Goal: Communication & Community: Answer question/provide support

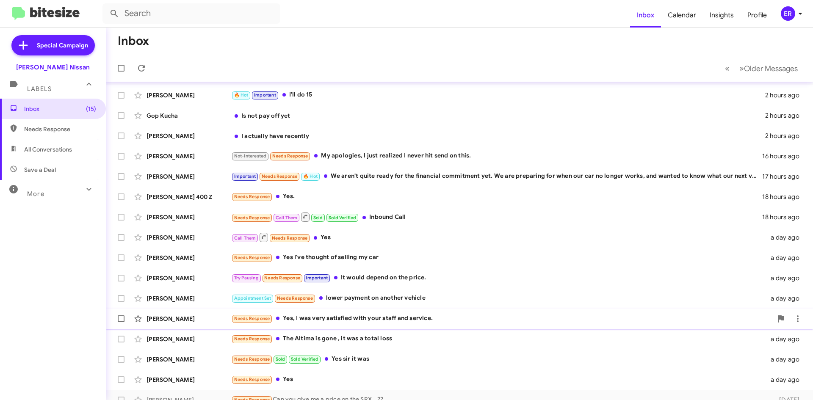
scroll to position [91, 0]
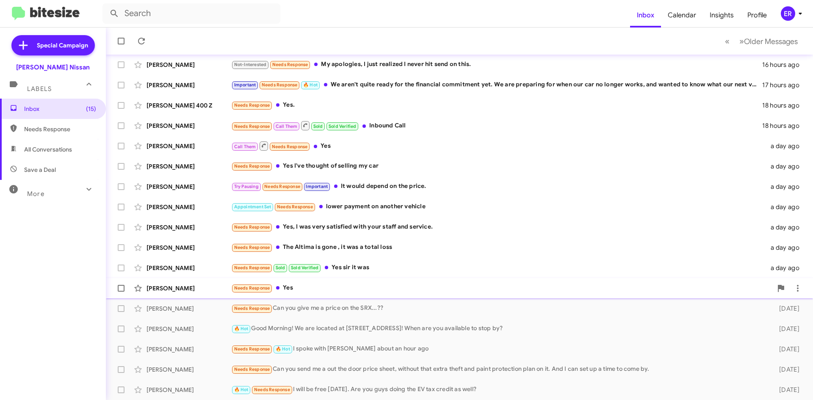
click at [351, 293] on div "Needs Response Yes" at bounding box center [501, 288] width 541 height 10
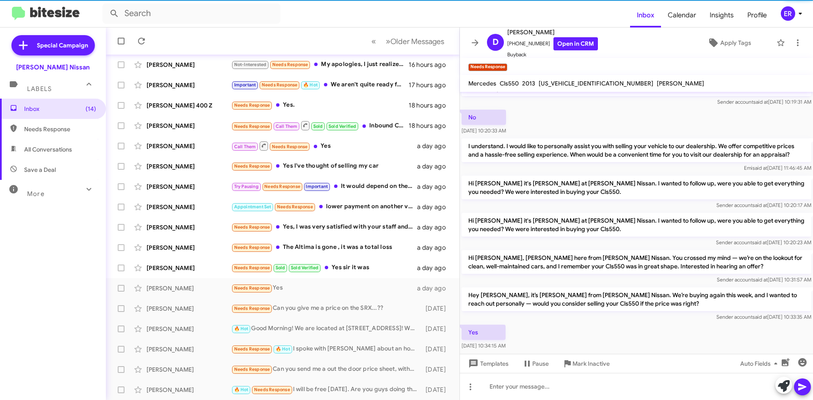
scroll to position [233, 0]
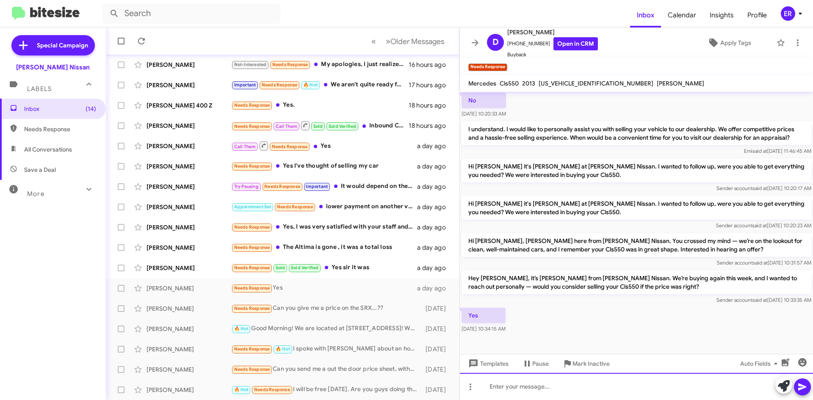
click at [623, 394] on div at bounding box center [636, 386] width 353 height 27
drag, startPoint x: 654, startPoint y: 394, endPoint x: 642, endPoint y: 388, distance: 14.0
click at [697, 394] on div "Hello [PERSON_NAME], when are you able to stop in for me to see your Mercedes ?" at bounding box center [636, 386] width 353 height 27
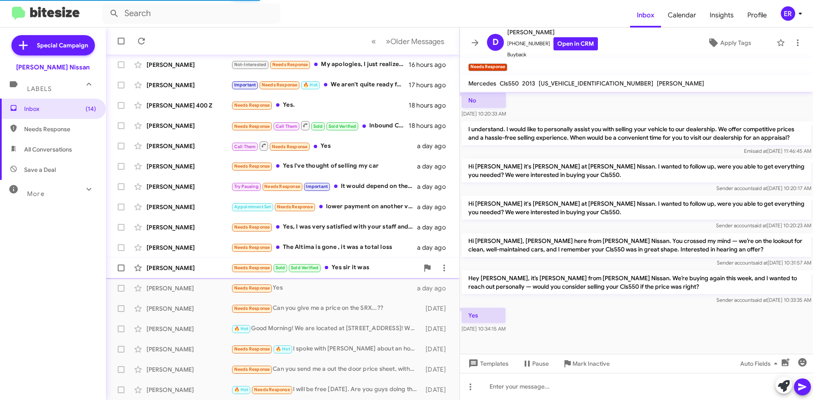
click at [370, 275] on div "[PERSON_NAME] Needs Response Sold Sold Verified Yes sir it was a day ago" at bounding box center [283, 267] width 340 height 17
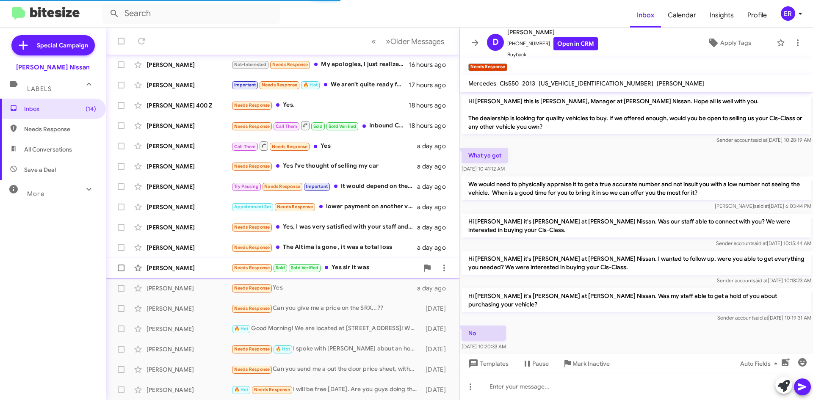
click at [371, 272] on div "Needs Response Sold Sold Verified Yes sir it was" at bounding box center [324, 268] width 187 height 10
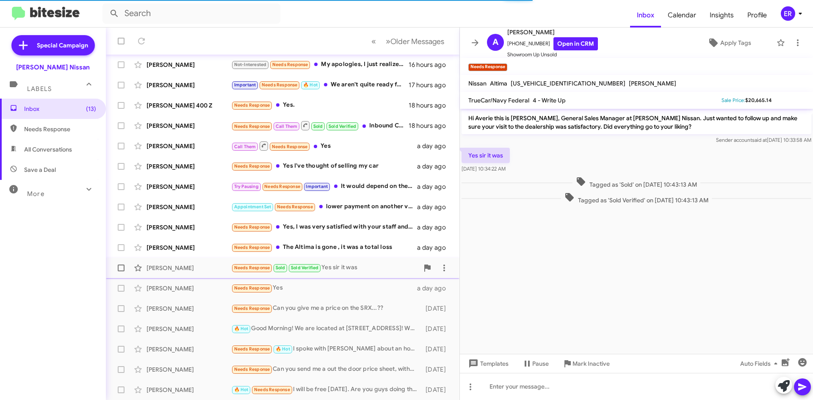
click at [355, 264] on div "Needs Response Sold Sold Verified Yes sir it was" at bounding box center [324, 268] width 187 height 10
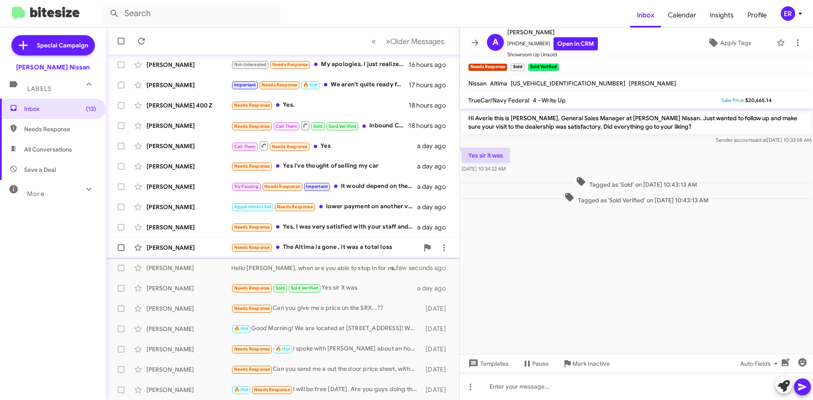
click at [349, 250] on div "Needs Response The Altima is gone , it was a total loss" at bounding box center [324, 248] width 187 height 10
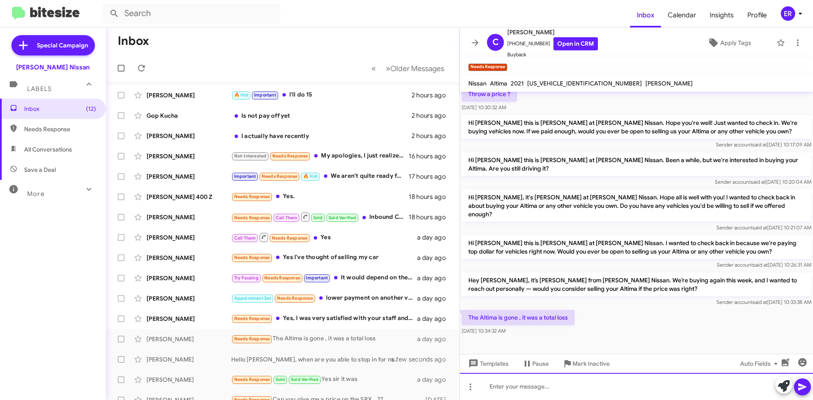
click at [534, 393] on div at bounding box center [636, 386] width 353 height 27
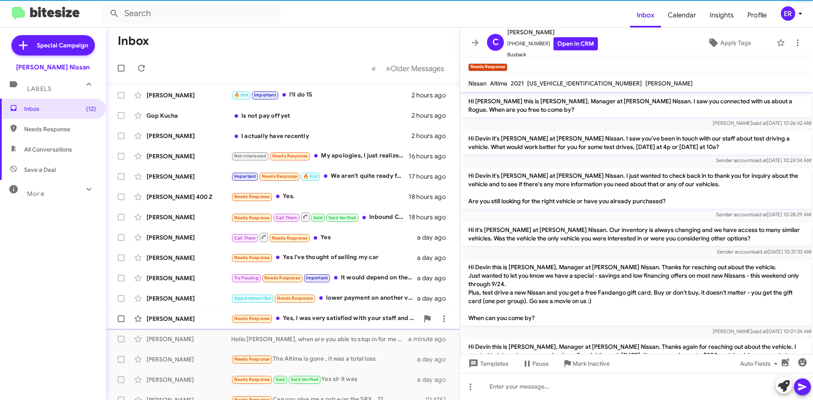
click at [366, 319] on div "Needs Response Yes, I was very satisfied with your staff and service." at bounding box center [324, 319] width 187 height 10
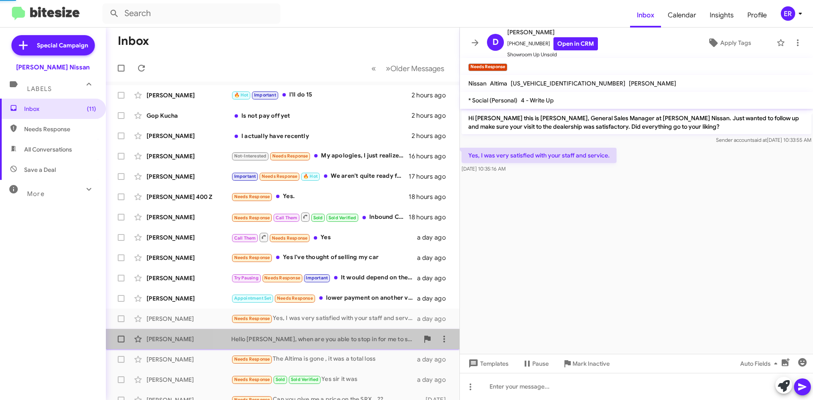
click at [319, 330] on span "[PERSON_NAME] Hello [PERSON_NAME], when are you able to stop in for me to see y…" at bounding box center [282, 339] width 353 height 20
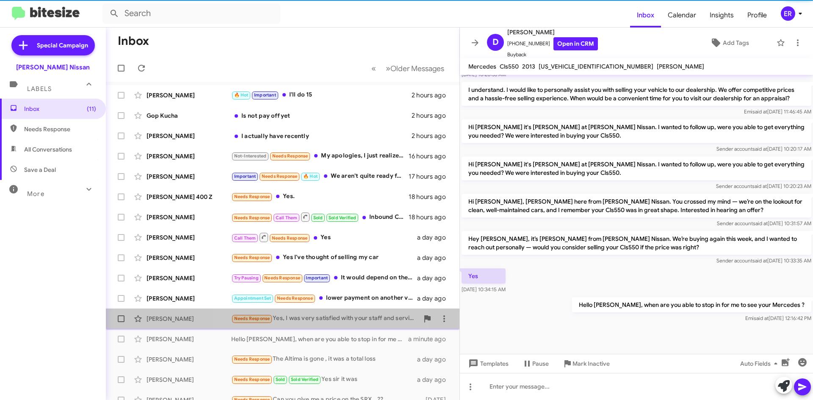
scroll to position [247, 0]
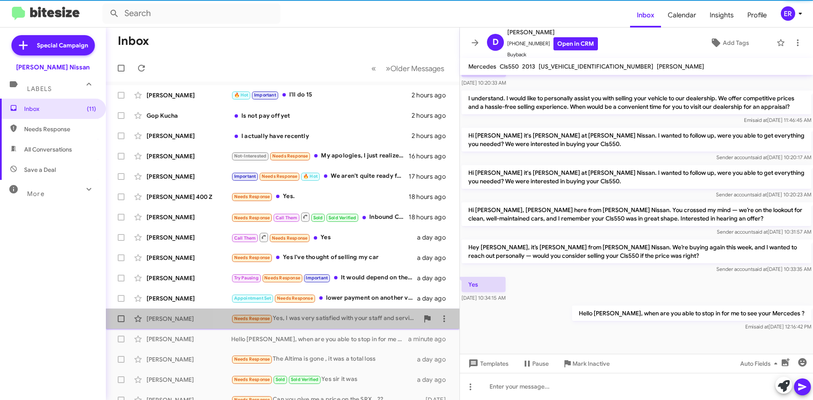
click at [329, 321] on div "Needs Response Yes, I was very satisfied with your staff and service." at bounding box center [324, 319] width 187 height 10
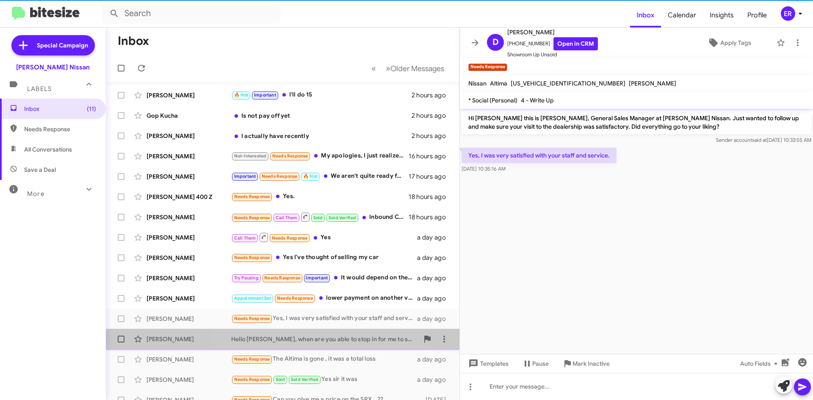
click at [326, 338] on div "Hello [PERSON_NAME], when are you able to stop in for me to see your Mercedes ?" at bounding box center [324, 339] width 187 height 8
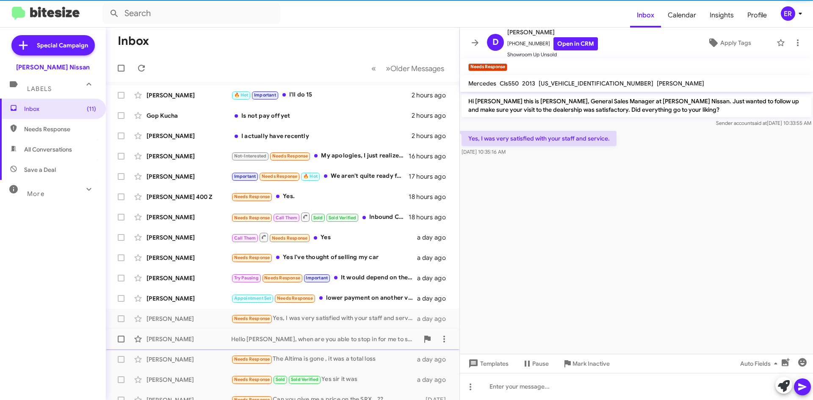
scroll to position [247, 0]
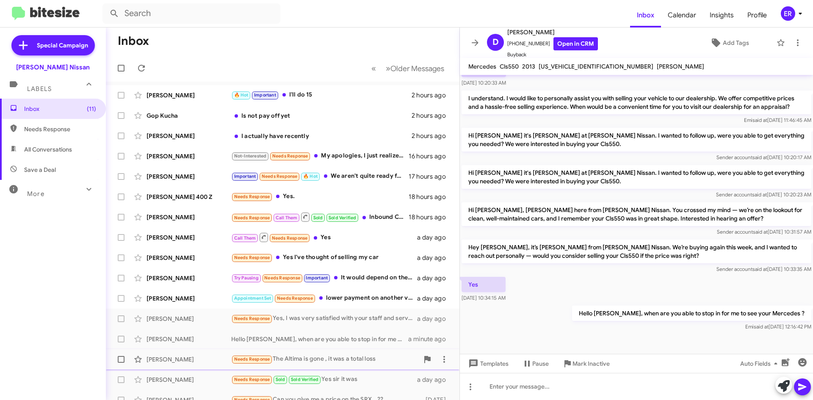
click at [328, 359] on div "Needs Response The Altima is gone , it was a total loss" at bounding box center [324, 359] width 187 height 10
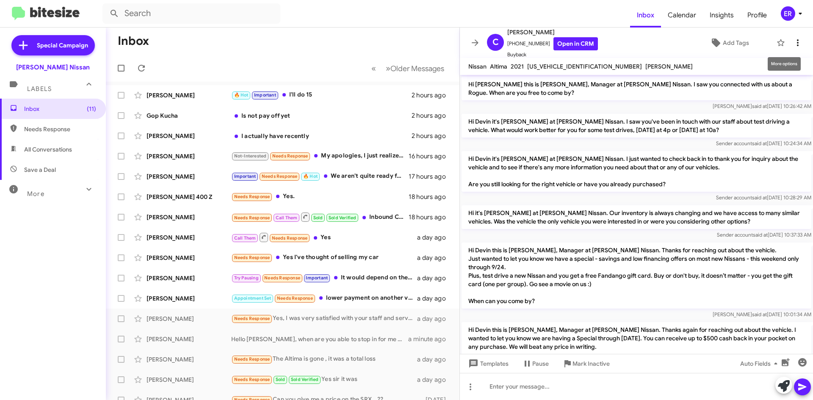
click at [797, 40] on icon at bounding box center [798, 42] width 2 height 7
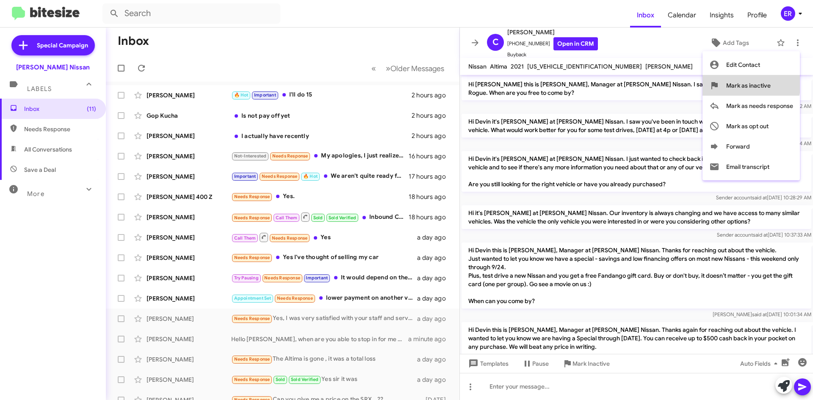
click at [748, 81] on span "Mark as inactive" at bounding box center [748, 85] width 44 height 20
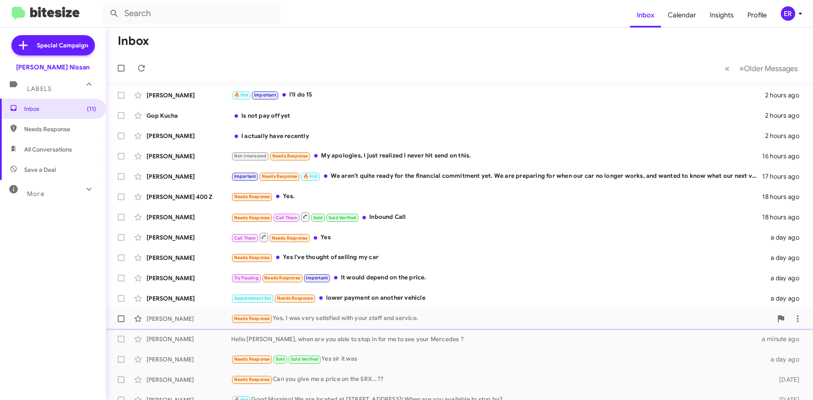
click at [347, 322] on div "Needs Response Yes, I was very satisfied with your staff and service." at bounding box center [501, 319] width 541 height 10
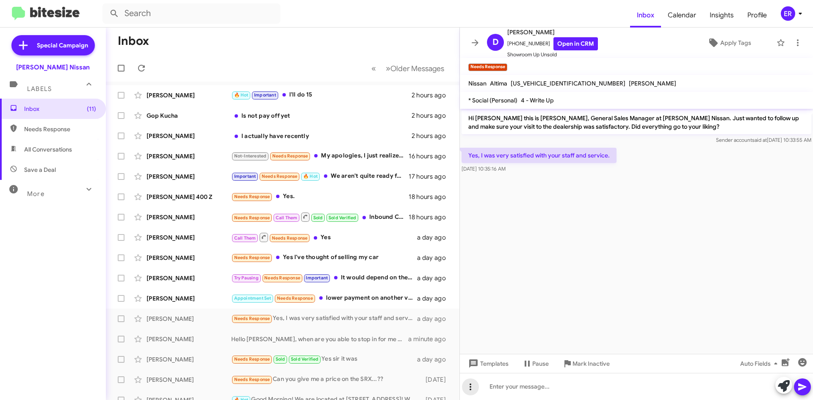
click at [466, 394] on button at bounding box center [470, 386] width 17 height 17
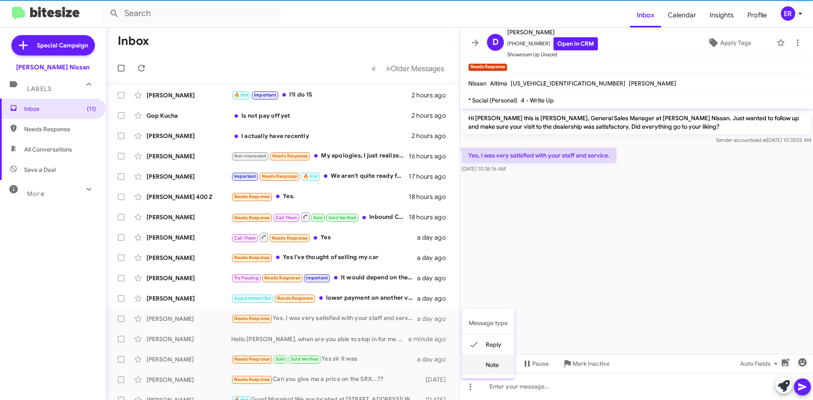
click at [478, 365] on mat-icon at bounding box center [474, 365] width 10 height 10
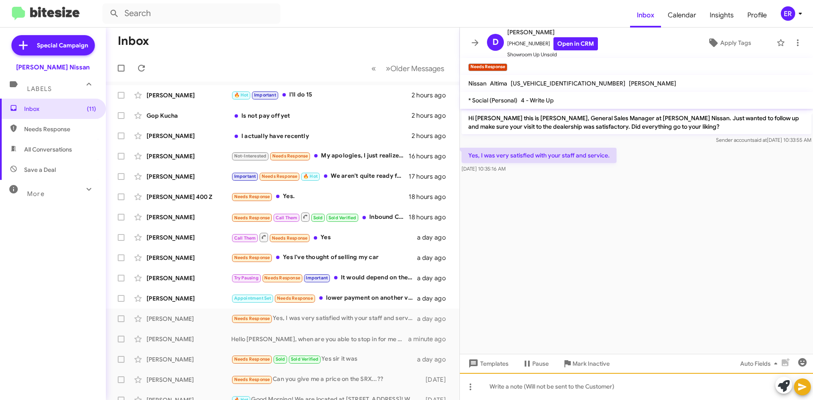
click at [509, 385] on div at bounding box center [636, 386] width 353 height 27
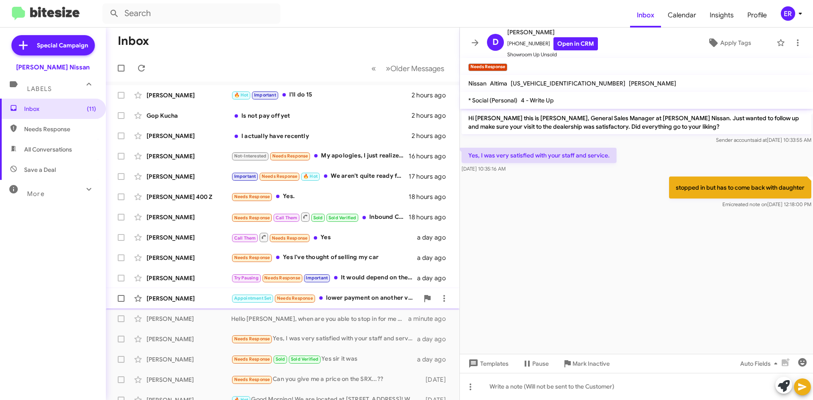
click at [382, 299] on div "Appointment Set Needs Response lower payment on another vehicle" at bounding box center [324, 298] width 187 height 10
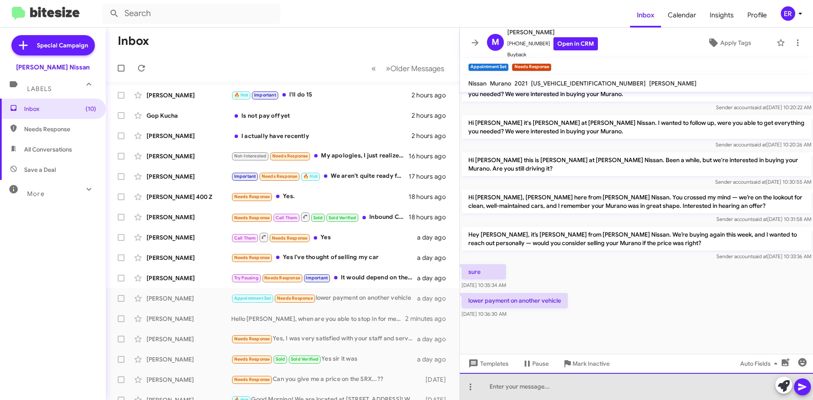
click at [653, 391] on div at bounding box center [636, 386] width 353 height 27
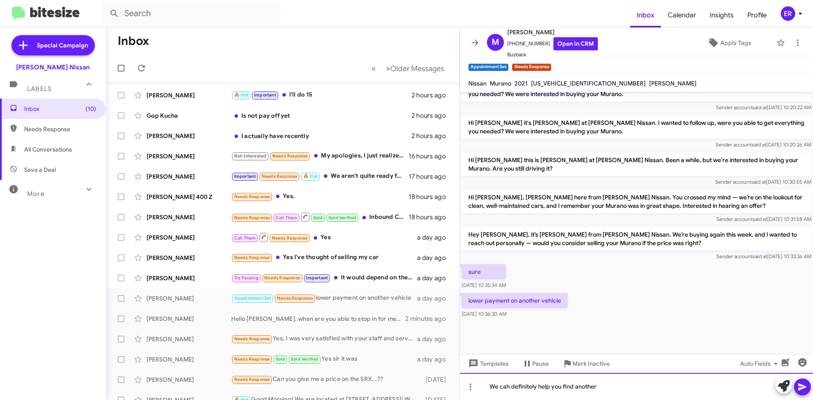
click at [606, 380] on div "We cah definitely help you find another" at bounding box center [636, 386] width 353 height 27
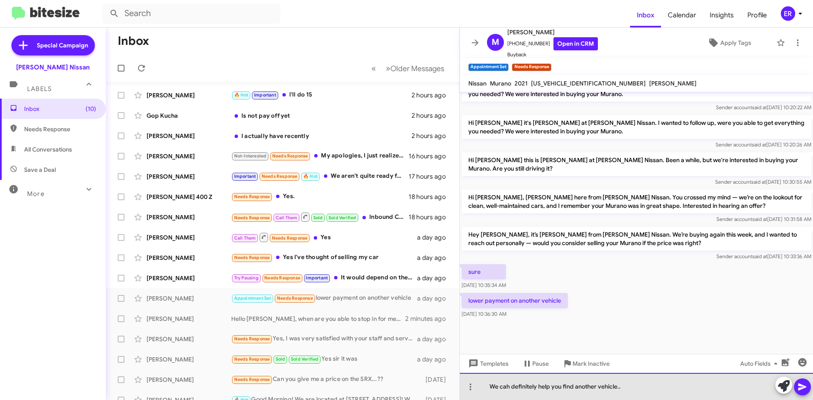
click at [507, 384] on div "We cah definitely help you find another vehicle.." at bounding box center [636, 386] width 353 height 27
click at [512, 384] on div "We cah definitely help you find another vehicle.." at bounding box center [636, 386] width 353 height 27
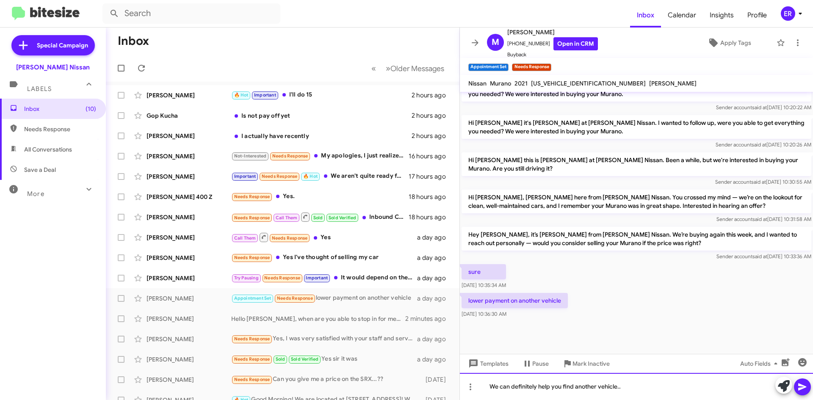
click at [637, 385] on div "We can definitely help you find another vehicle.." at bounding box center [636, 386] width 353 height 27
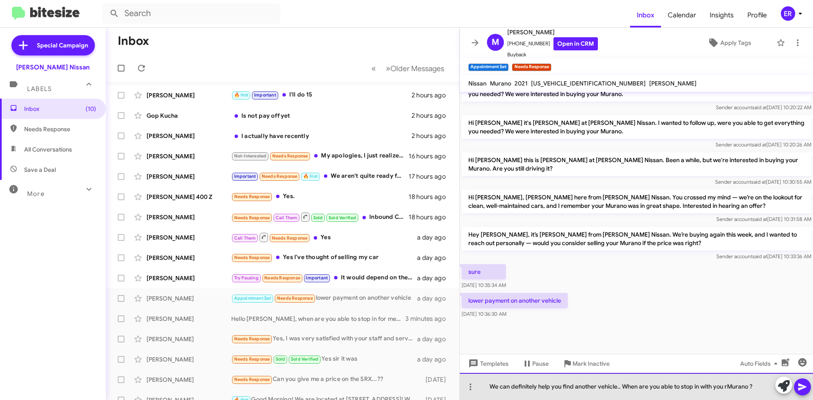
click at [726, 388] on div "We can definitely help you find another vehicle.. When are you able to stop in …" at bounding box center [636, 386] width 353 height 27
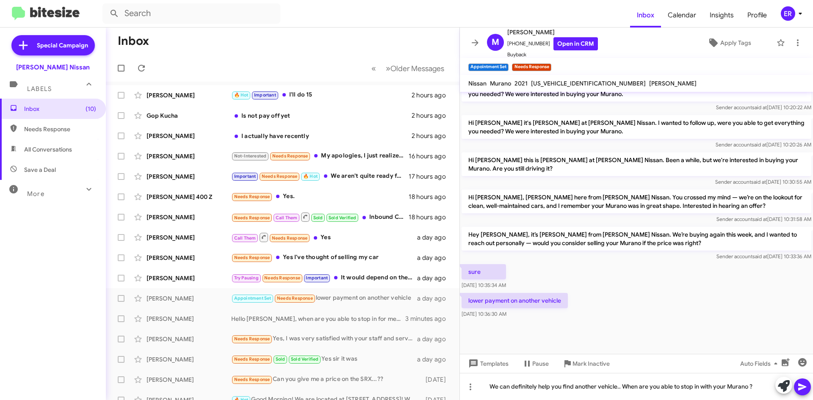
click at [802, 389] on icon at bounding box center [802, 387] width 10 height 10
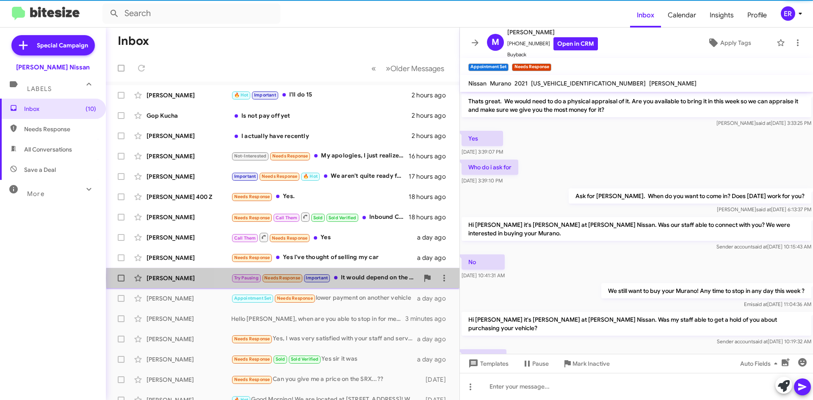
click at [381, 278] on div "Try Pausing Needs Response Important It would depend on the price." at bounding box center [324, 278] width 187 height 10
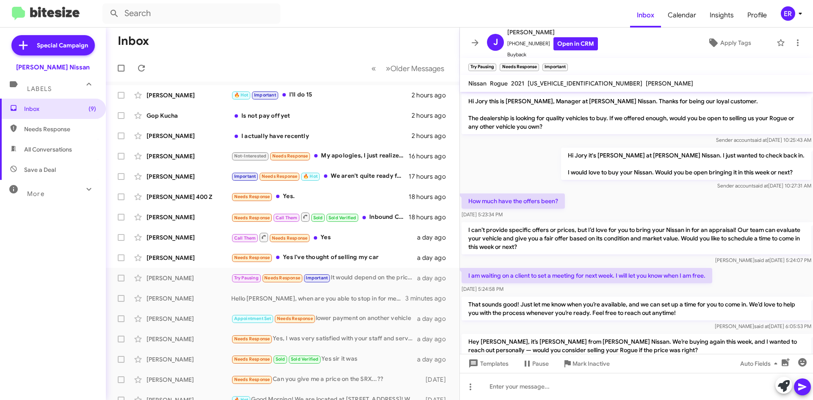
scroll to position [61, 0]
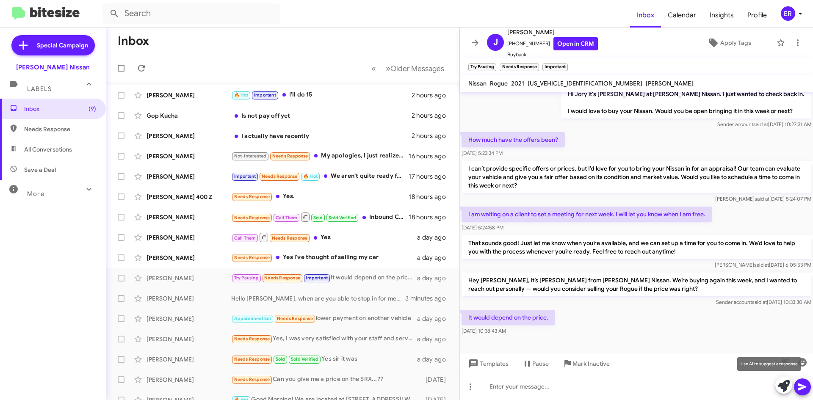
click at [784, 383] on icon at bounding box center [783, 386] width 12 height 12
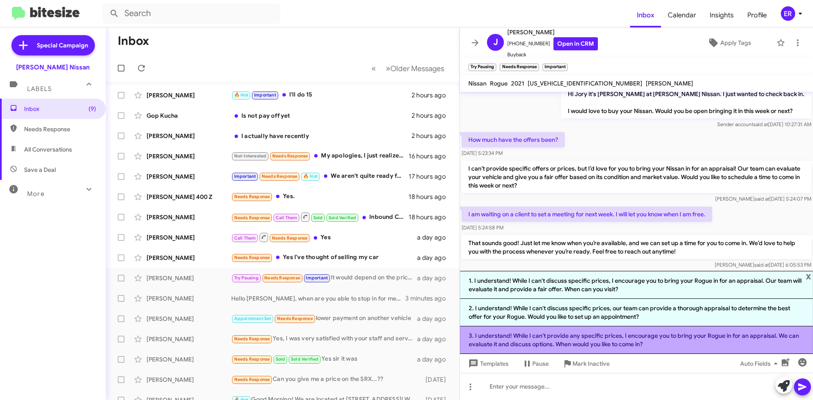
click at [635, 347] on li "3. I understand! While I can’t provide any specific prices, I encourage you to …" at bounding box center [636, 340] width 353 height 28
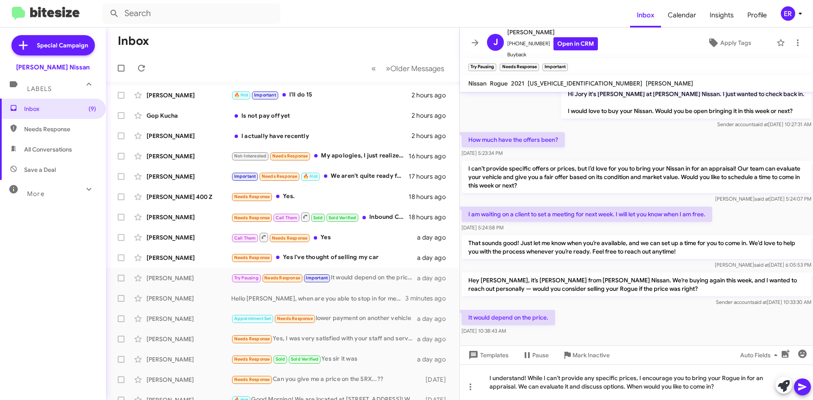
click at [796, 390] on button at bounding box center [802, 386] width 17 height 17
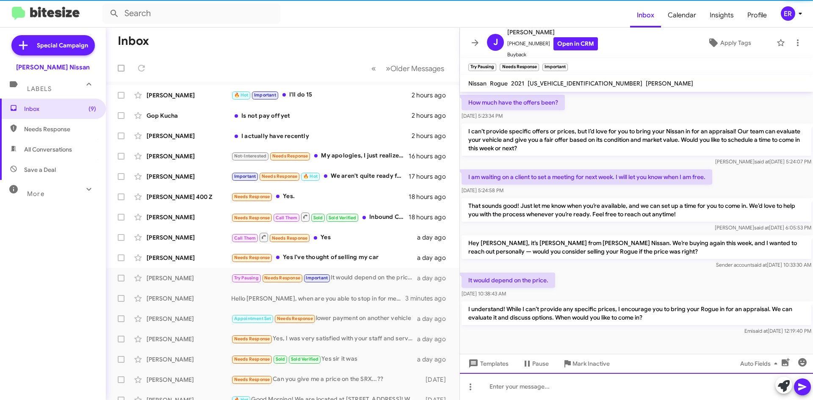
scroll to position [101, 0]
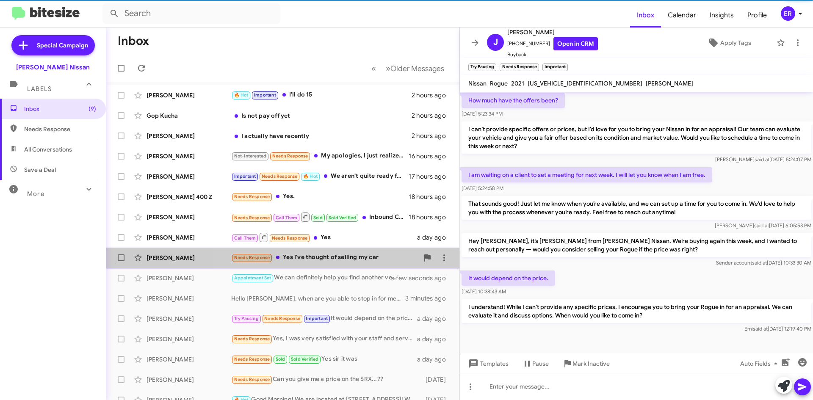
click at [357, 260] on div "Needs Response Yes I've thought of selling my car" at bounding box center [324, 258] width 187 height 10
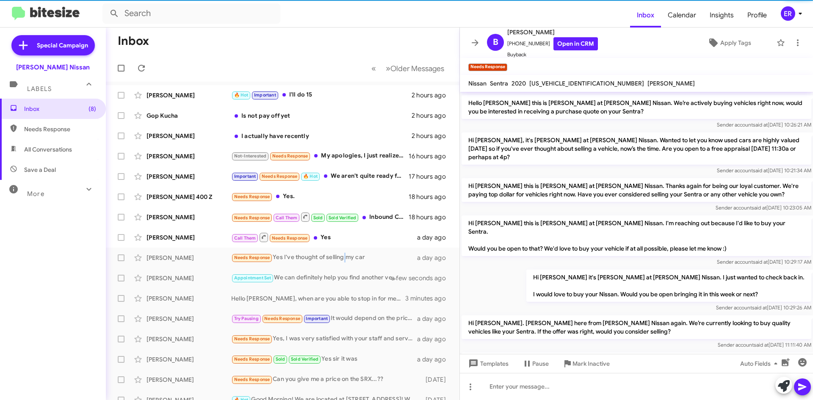
scroll to position [182, 0]
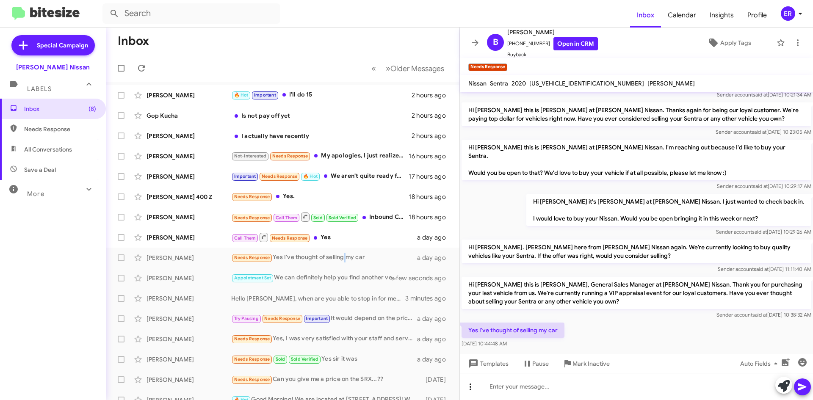
click at [469, 391] on icon at bounding box center [470, 387] width 10 height 10
click at [600, 317] on div at bounding box center [406, 200] width 813 height 400
click at [786, 389] on icon at bounding box center [783, 386] width 12 height 12
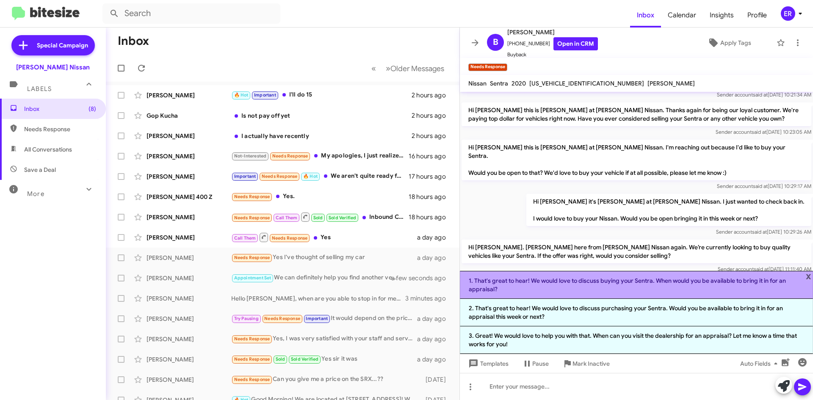
click at [562, 289] on li "1. That's great to hear! We would love to discuss buying your Sentra. When woul…" at bounding box center [636, 285] width 353 height 28
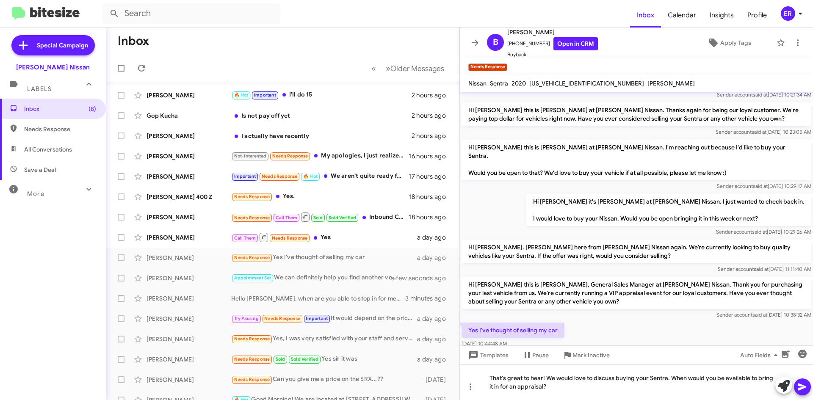
click at [799, 388] on icon at bounding box center [802, 386] width 8 height 7
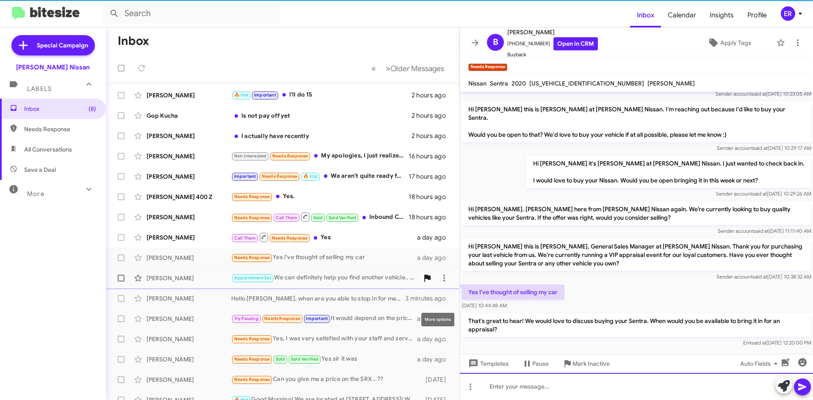
scroll to position [222, 0]
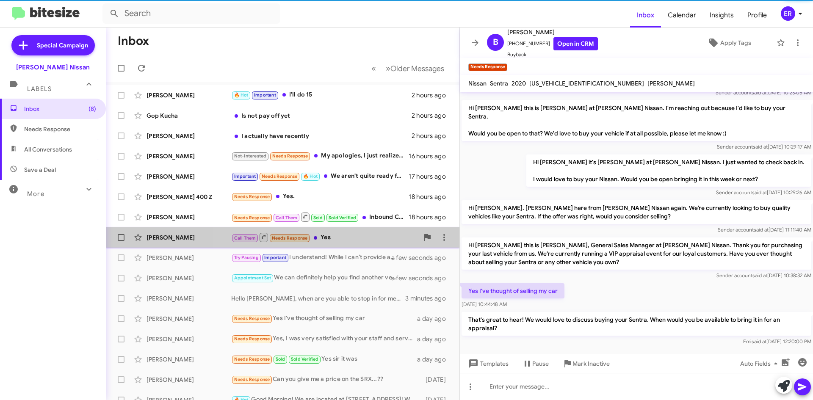
click at [400, 247] on span "[PERSON_NAME] Call Them Needs Response Yes a day ago" at bounding box center [282, 237] width 353 height 20
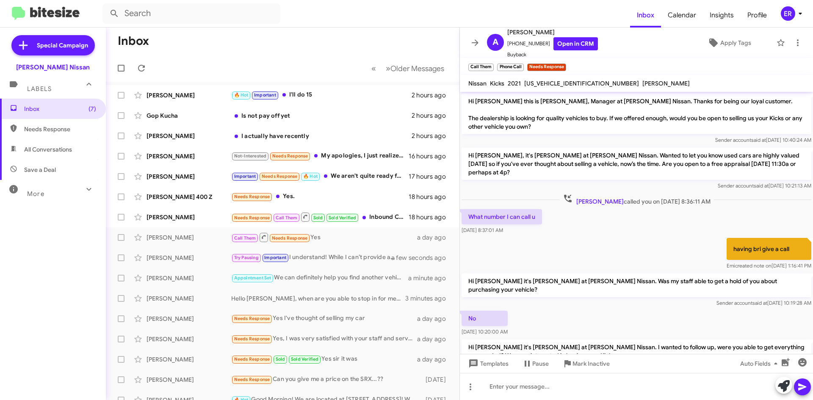
scroll to position [170, 0]
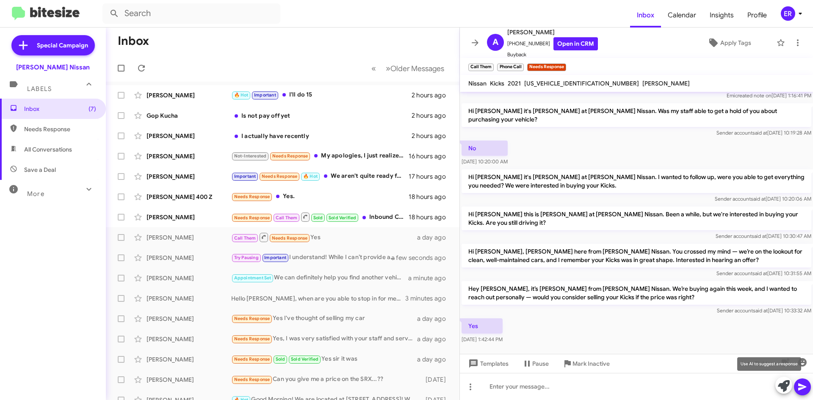
click at [780, 381] on icon at bounding box center [783, 386] width 12 height 12
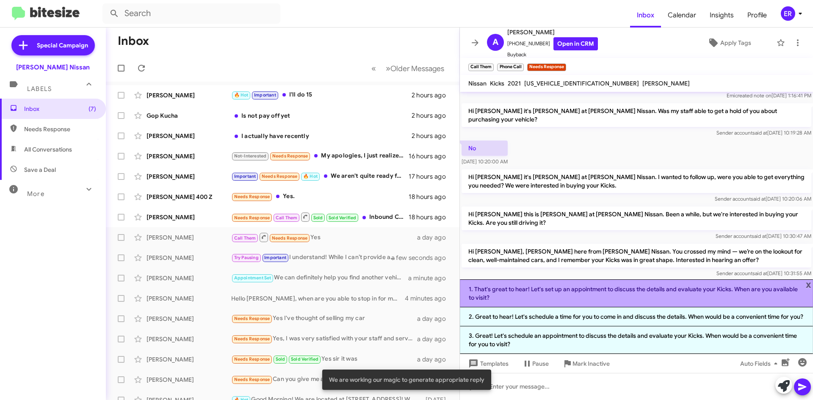
click at [565, 293] on li "1. That's great to hear! Let's set up an appointment to discuss the details and…" at bounding box center [636, 293] width 353 height 28
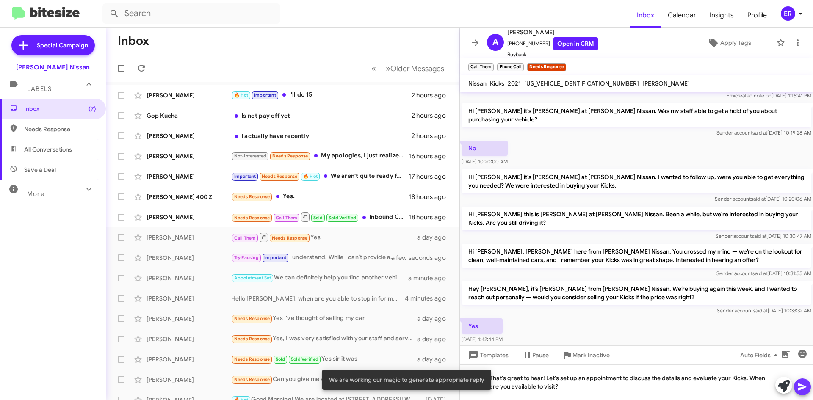
click at [802, 394] on span at bounding box center [802, 386] width 10 height 17
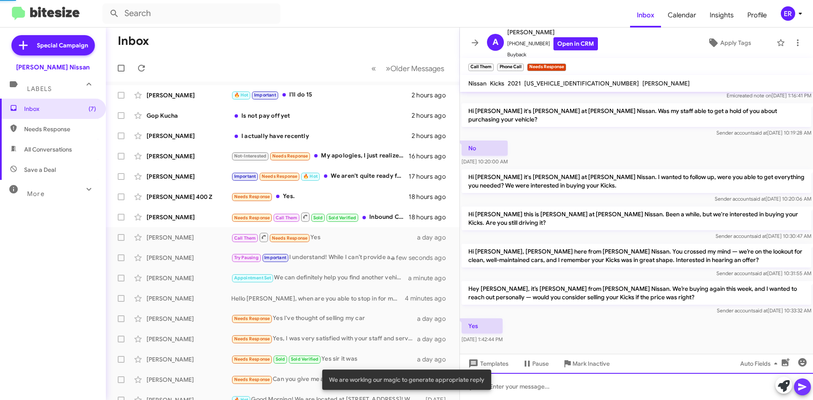
scroll to position [0, 0]
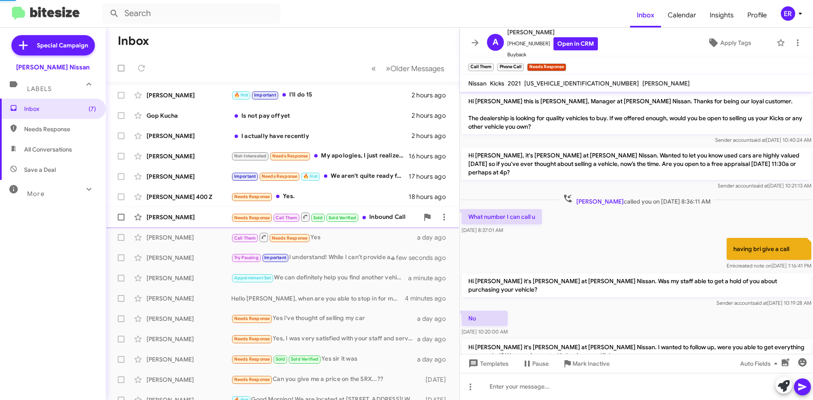
click at [166, 215] on div "[PERSON_NAME]" at bounding box center [188, 217] width 85 height 8
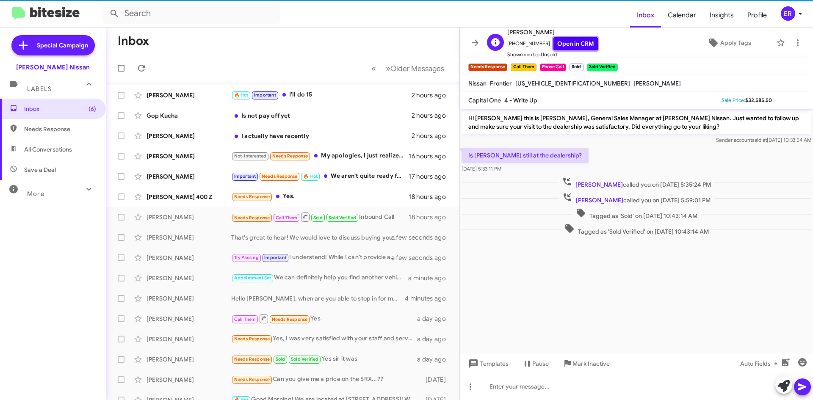
click at [559, 45] on link "Open in CRM" at bounding box center [575, 43] width 44 height 13
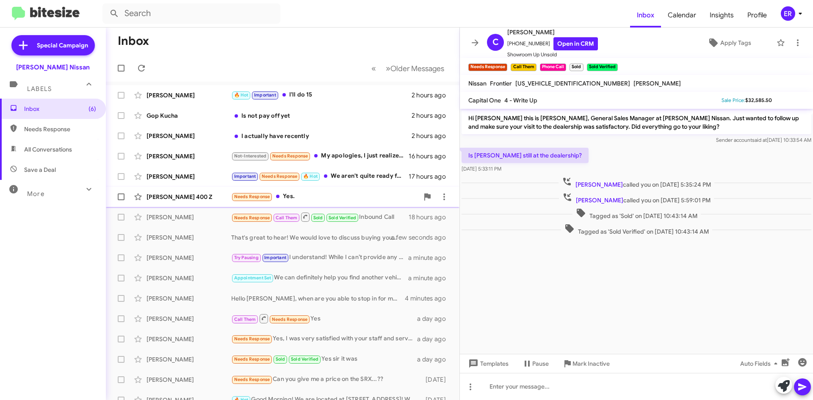
click at [338, 193] on div "Needs Response Yes." at bounding box center [324, 197] width 187 height 10
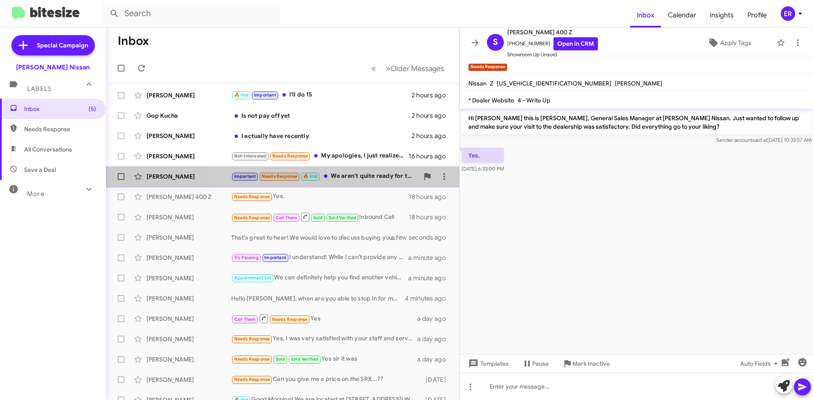
click at [365, 181] on div "Important Needs Response 🔥 Hot We aren't quite ready for the financial commitme…" at bounding box center [324, 176] width 187 height 10
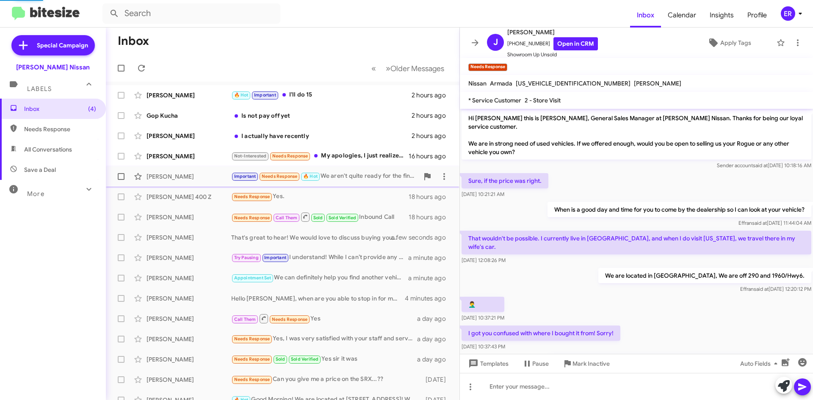
scroll to position [106, 0]
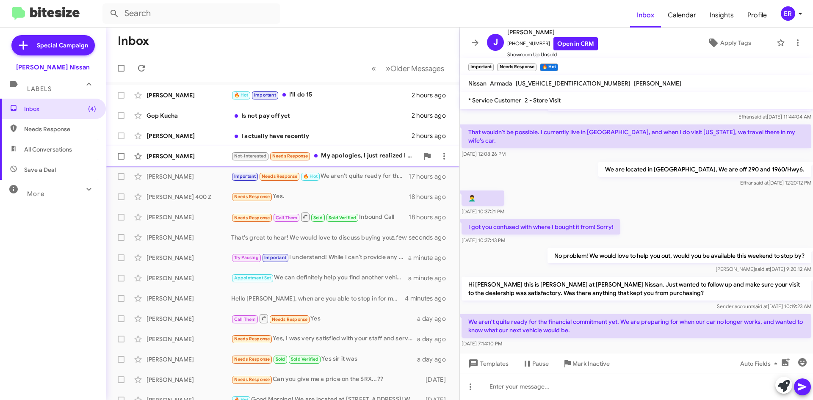
click at [370, 160] on div "Not-Interested Needs Response My apologies, I just realized I never hit send on…" at bounding box center [324, 156] width 187 height 10
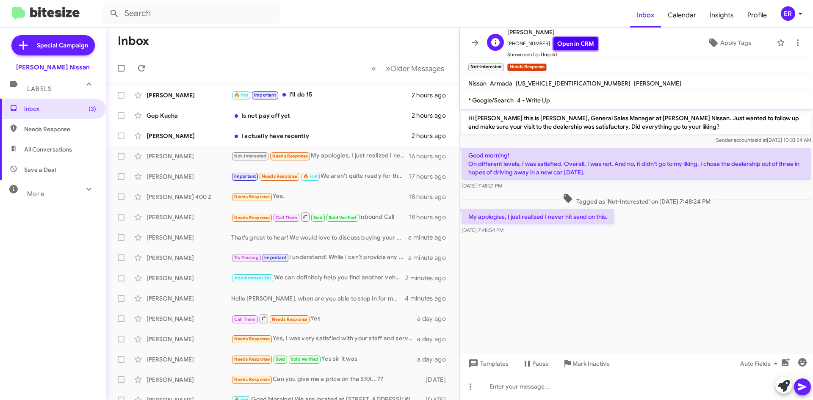
click at [572, 44] on link "Open in CRM" at bounding box center [575, 43] width 44 height 13
click at [472, 390] on icon at bounding box center [470, 387] width 10 height 10
click at [493, 365] on button "note" at bounding box center [488, 365] width 52 height 20
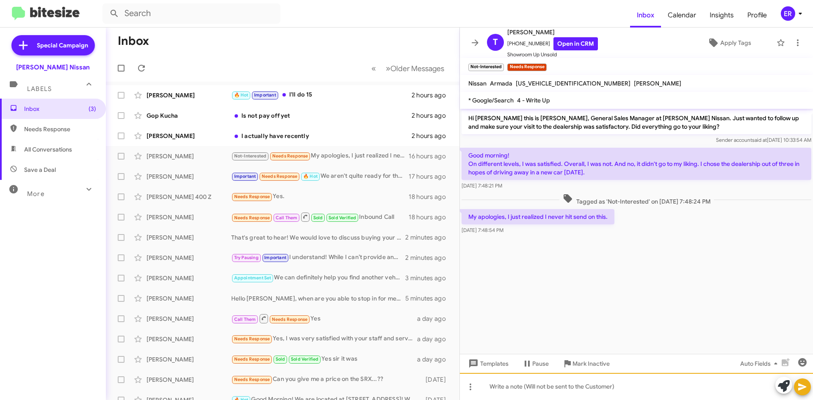
click at [507, 389] on div at bounding box center [636, 386] width 353 height 27
click at [560, 392] on div "[PERSON_NAME] still" at bounding box center [636, 386] width 353 height 27
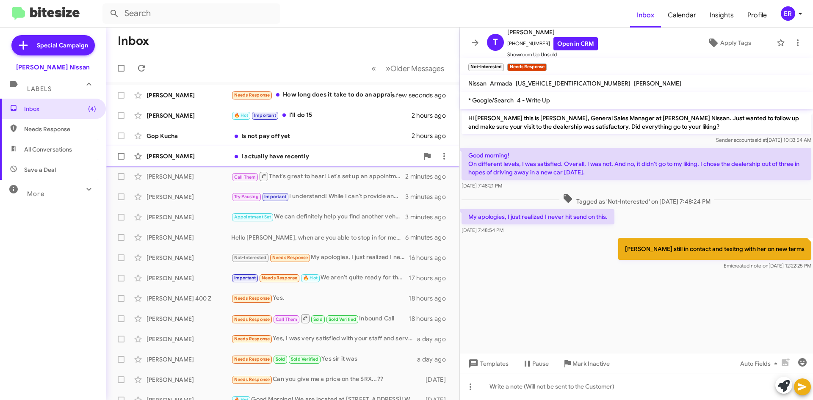
click at [326, 160] on div "I actually have recently" at bounding box center [324, 156] width 187 height 8
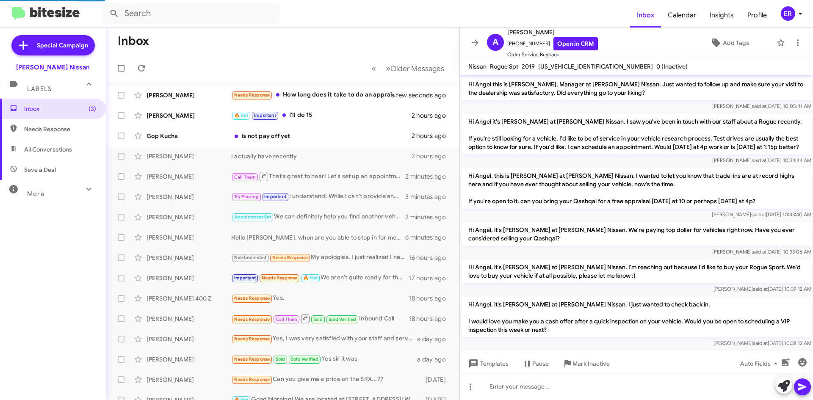
scroll to position [295, 0]
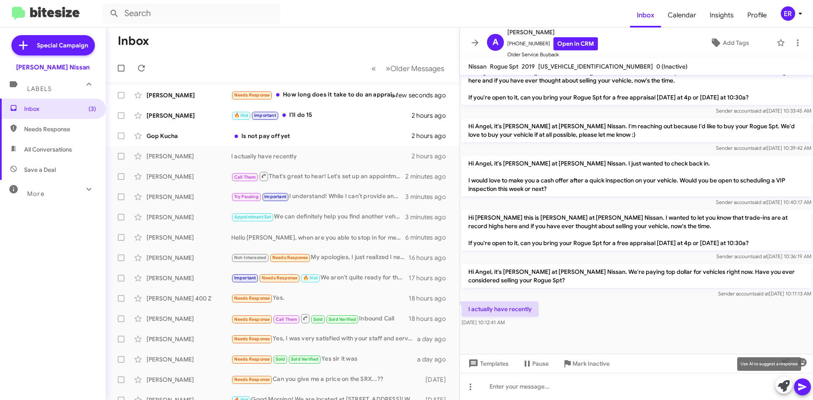
click at [782, 392] on span at bounding box center [783, 386] width 12 height 19
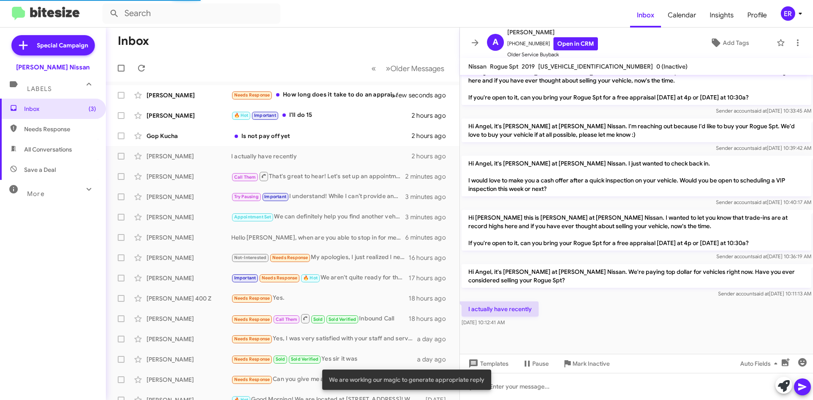
scroll to position [312, 0]
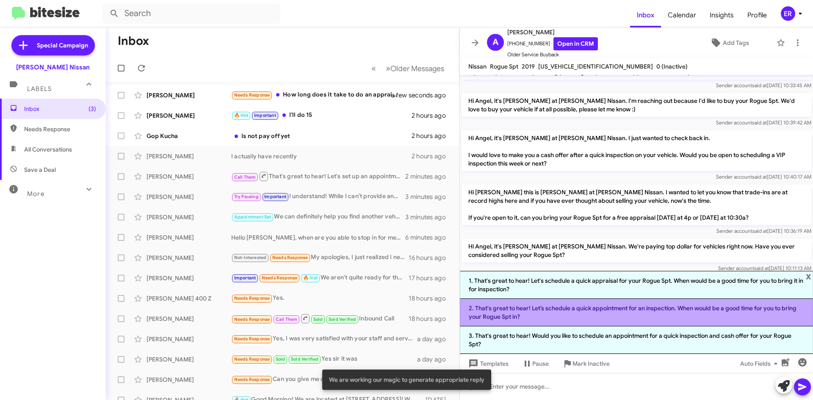
click at [589, 320] on li "2. That's great to hear! Let’s schedule a quick appointment for an inspection. …" at bounding box center [636, 313] width 353 height 28
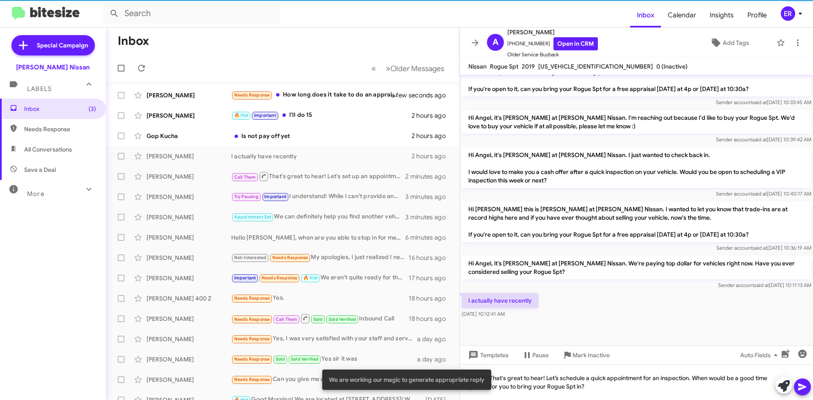
click at [799, 387] on icon at bounding box center [802, 387] width 10 height 10
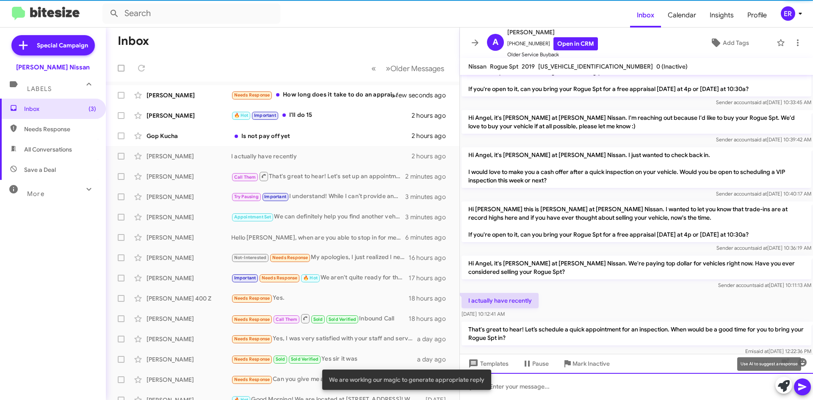
scroll to position [0, 0]
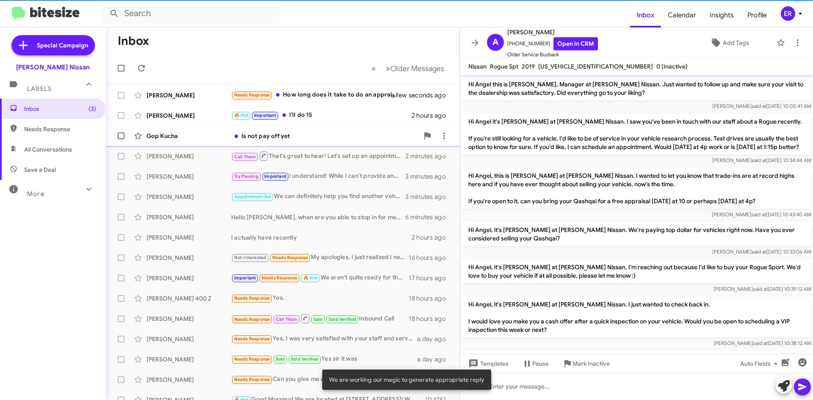
click at [313, 144] on div "Gop Kucha Is not pay off yet 2 hours ago" at bounding box center [283, 135] width 340 height 17
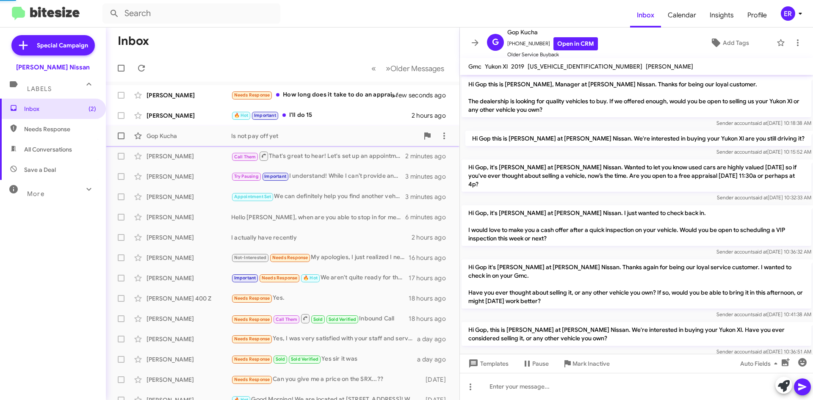
scroll to position [222, 0]
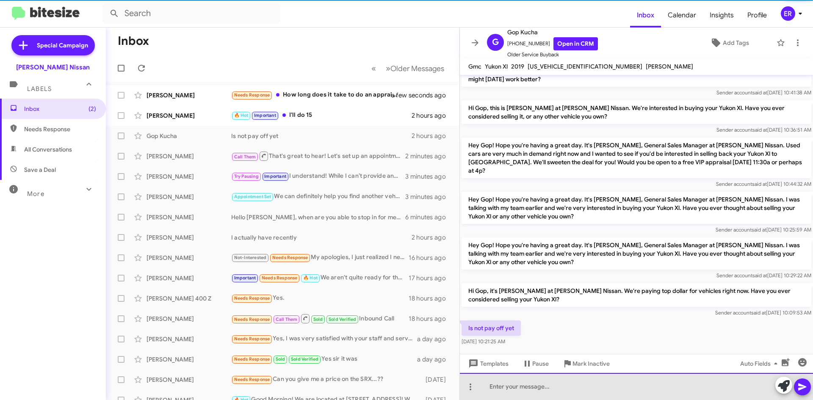
click at [627, 381] on div at bounding box center [636, 386] width 353 height 27
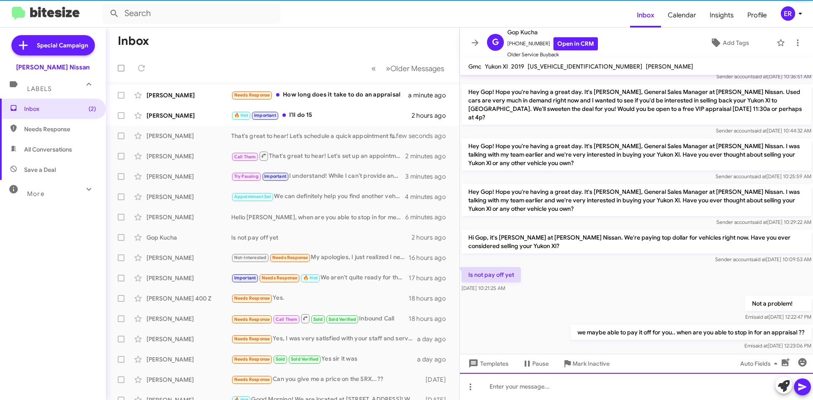
scroll to position [284, 0]
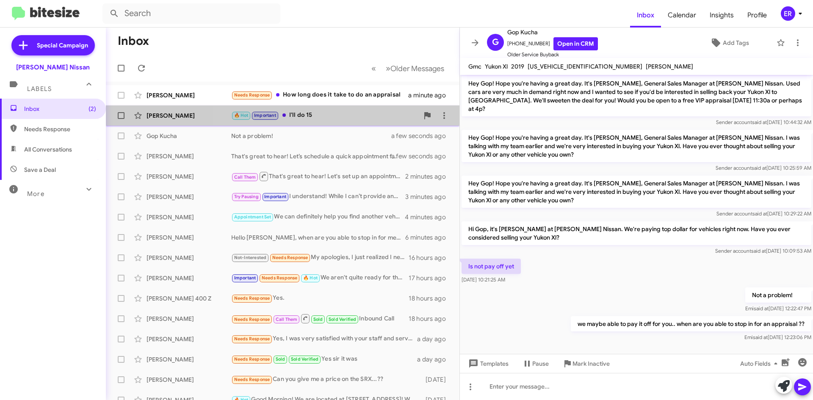
click at [341, 119] on div "🔥 Hot Important I'll do 15" at bounding box center [324, 115] width 187 height 10
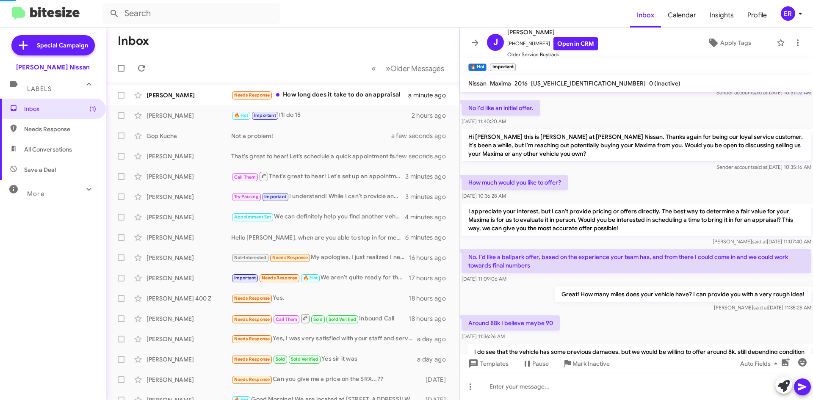
scroll to position [570, 0]
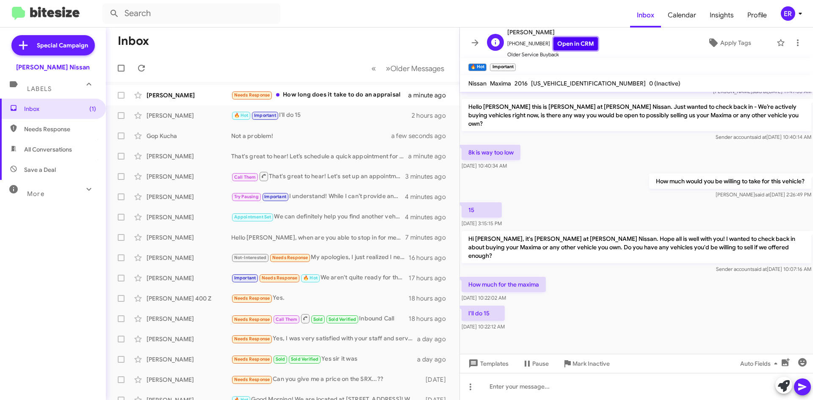
click at [559, 46] on link "Open in CRM" at bounding box center [575, 43] width 44 height 13
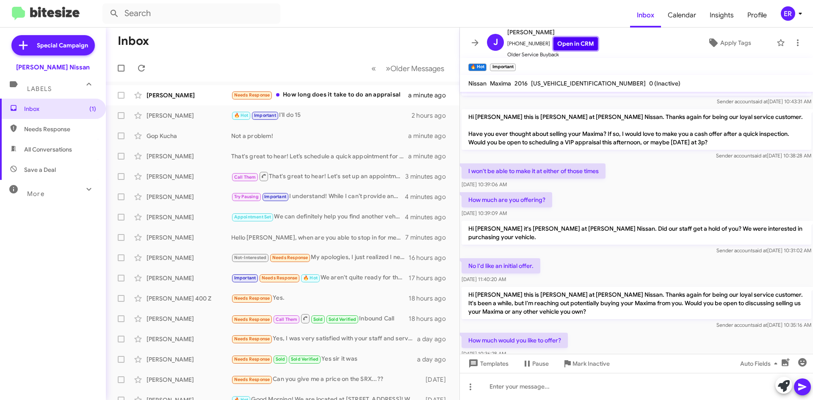
scroll to position [20, 0]
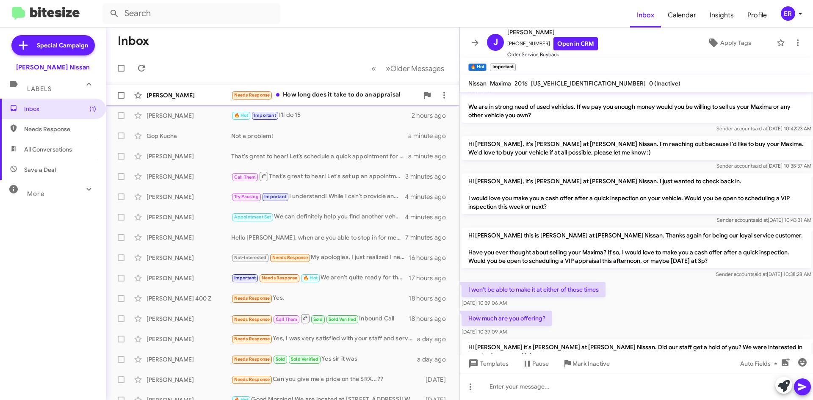
click at [351, 103] on div "[PERSON_NAME] Needs Response How long does it take to do an appraisal 2 minutes…" at bounding box center [283, 95] width 340 height 17
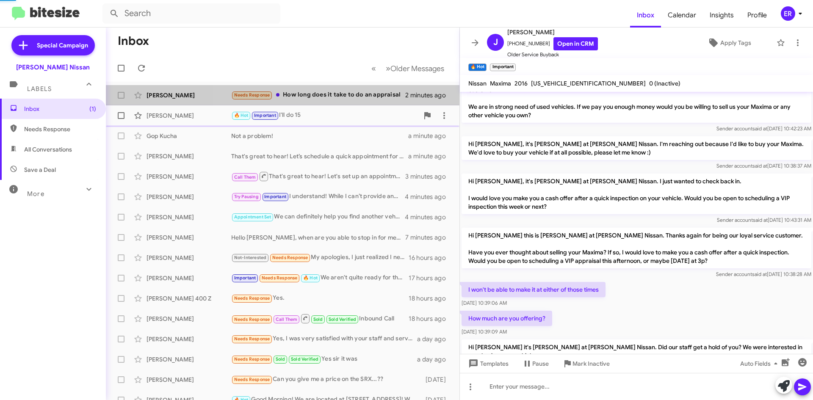
scroll to position [253, 0]
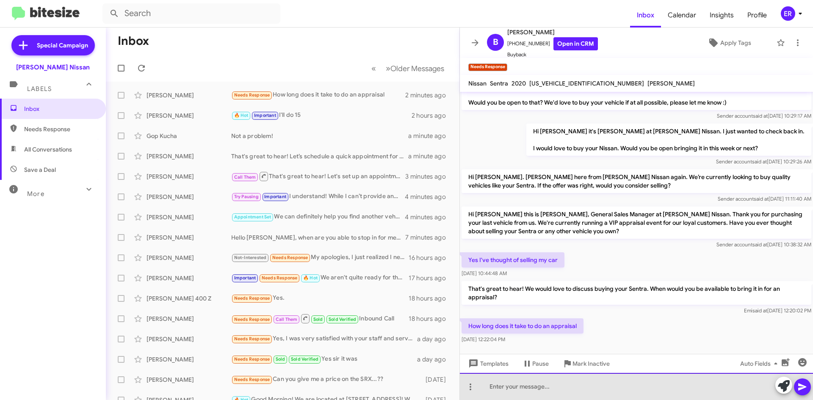
click at [576, 389] on div at bounding box center [636, 386] width 353 height 27
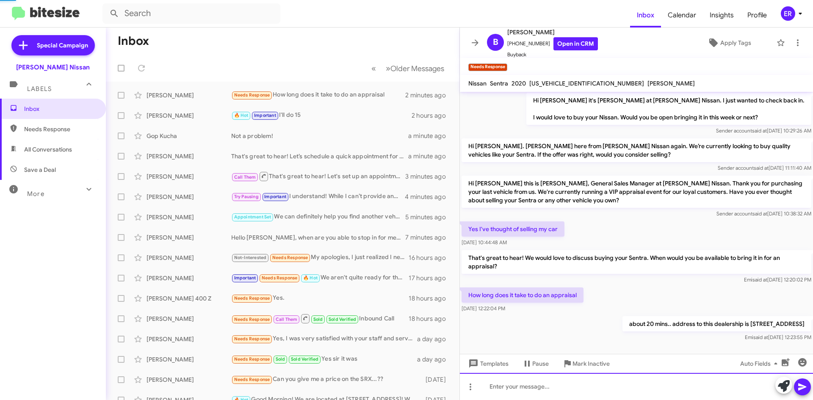
scroll to position [267, 0]
